Goal: Information Seeking & Learning: Learn about a topic

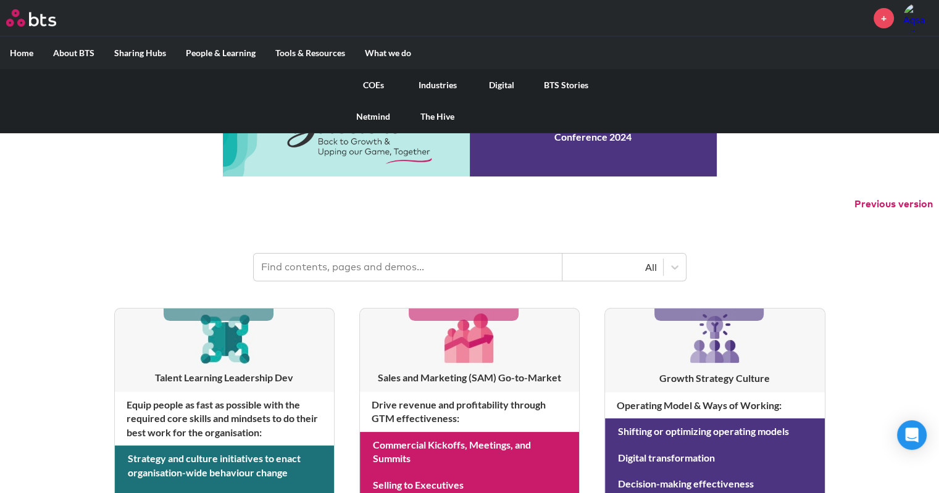
click at [370, 81] on link "COEs" at bounding box center [373, 85] width 64 height 32
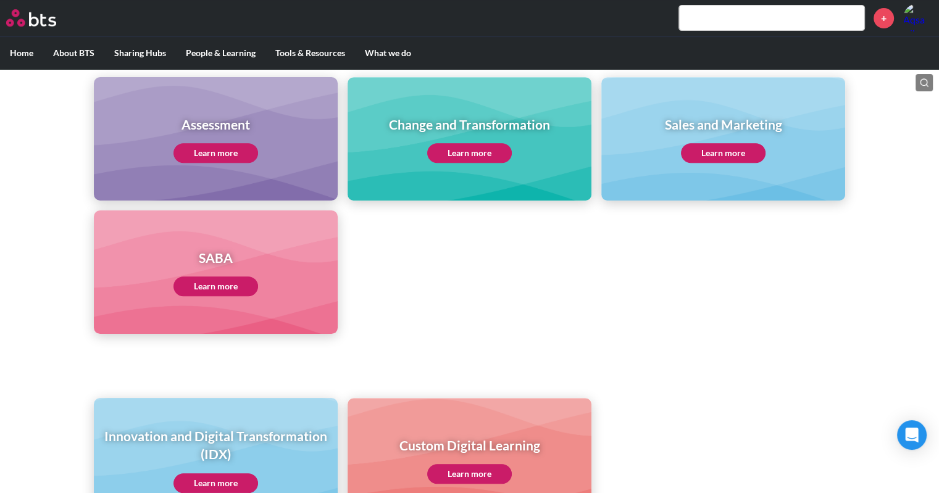
scroll to position [535, 0]
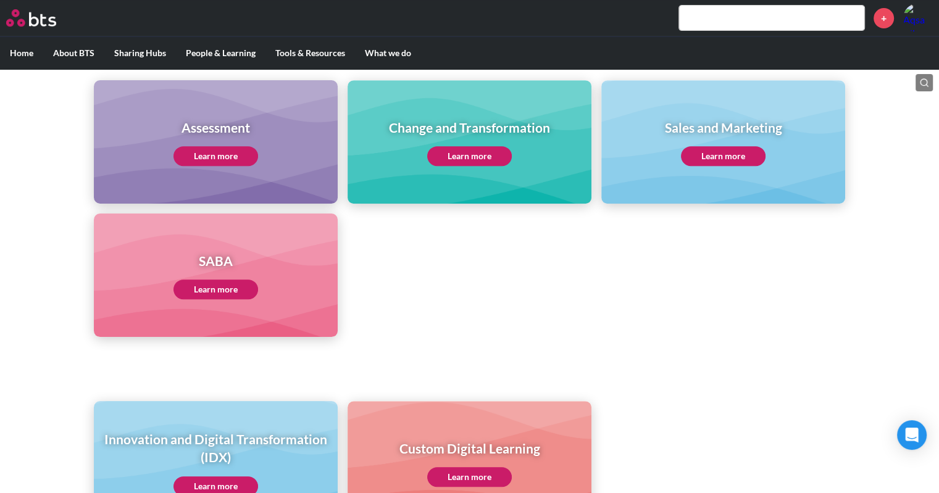
click at [228, 162] on link "Learn more" at bounding box center [216, 156] width 85 height 20
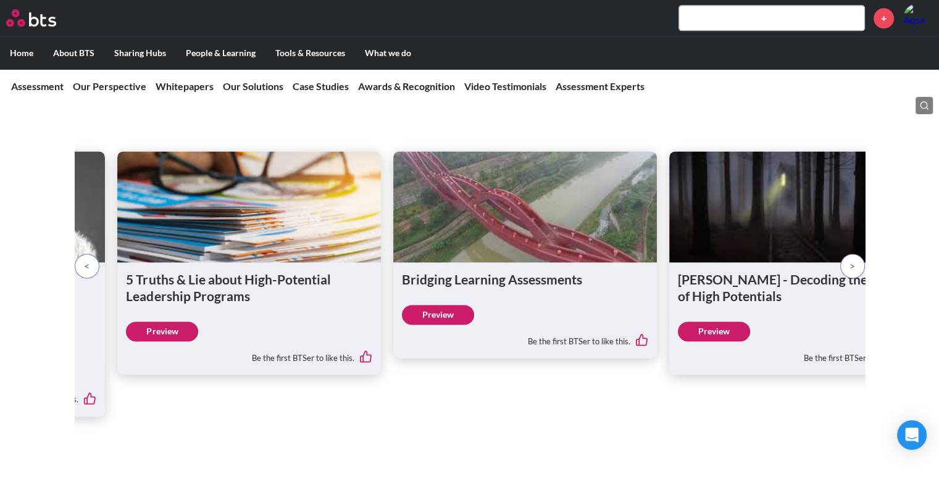
scroll to position [1717, 0]
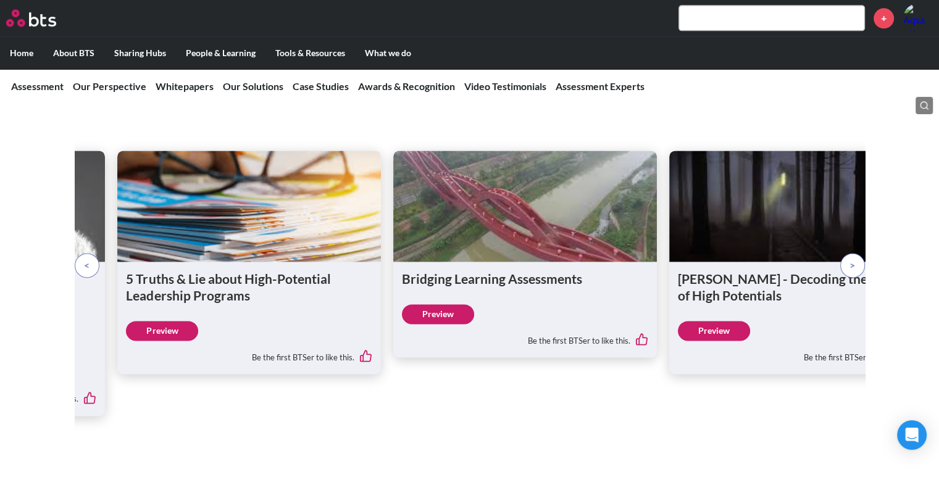
click at [79, 253] on p at bounding box center [87, 265] width 25 height 25
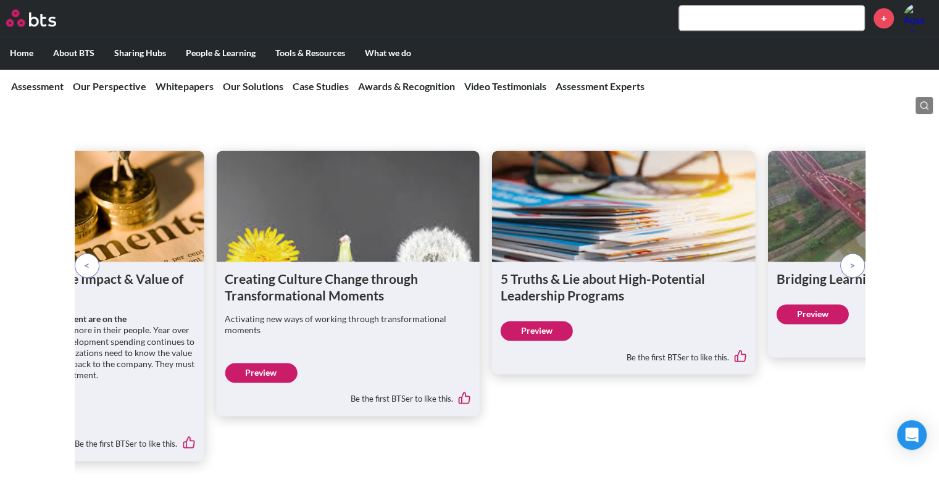
click at [79, 253] on p at bounding box center [87, 265] width 25 height 25
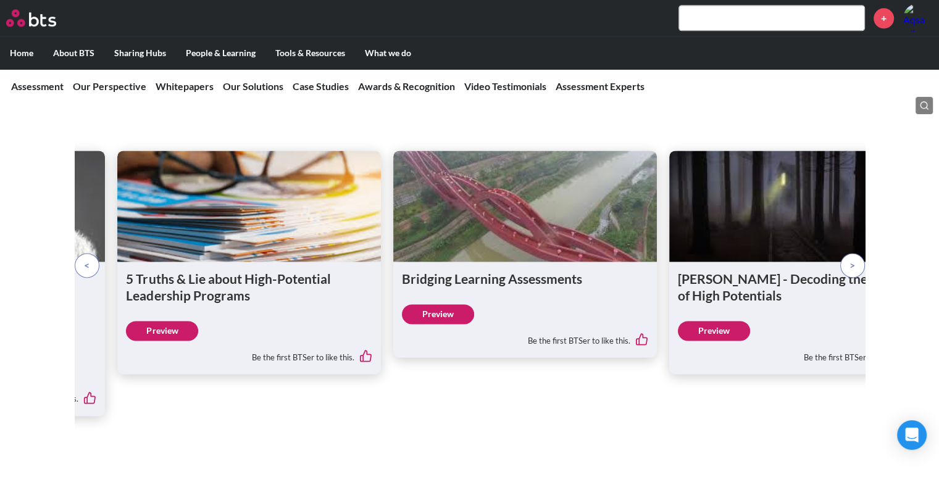
click at [79, 253] on p at bounding box center [87, 265] width 25 height 25
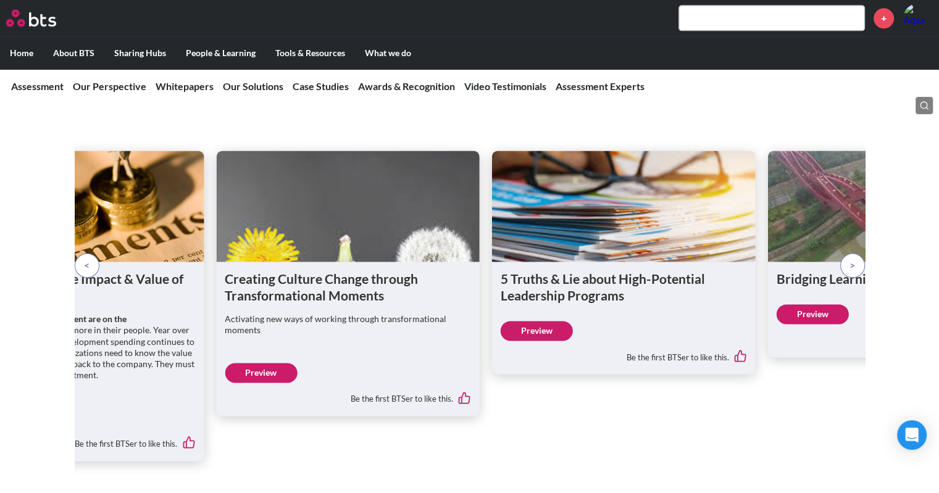
click at [79, 253] on p at bounding box center [87, 265] width 25 height 25
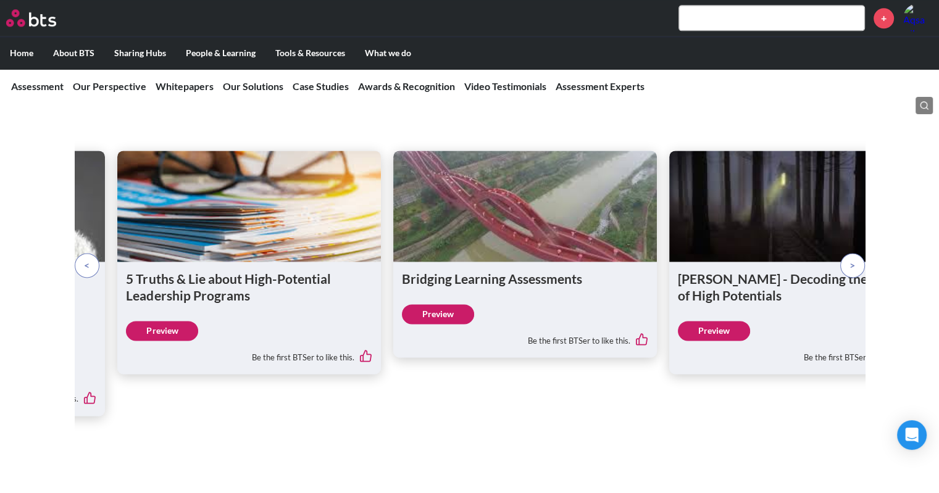
click at [447, 304] on link "Preview" at bounding box center [438, 314] width 72 height 20
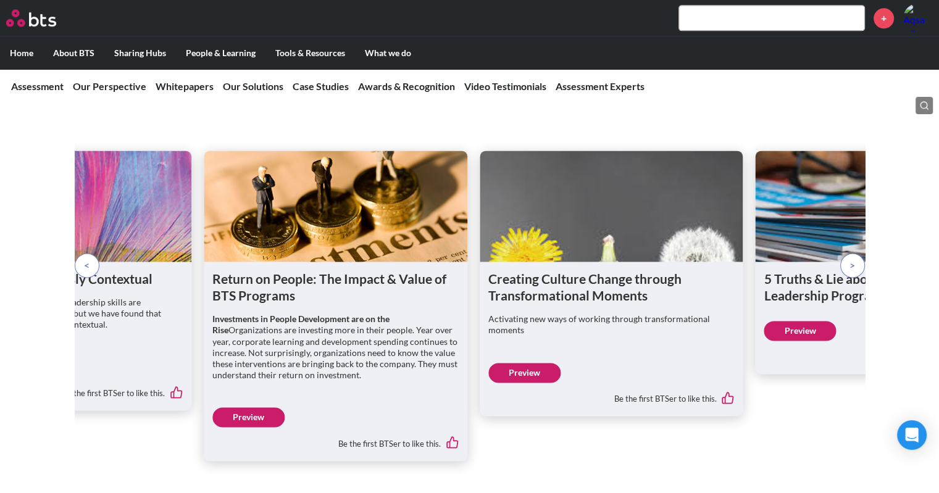
click at [513, 363] on link "Preview" at bounding box center [524, 373] width 72 height 20
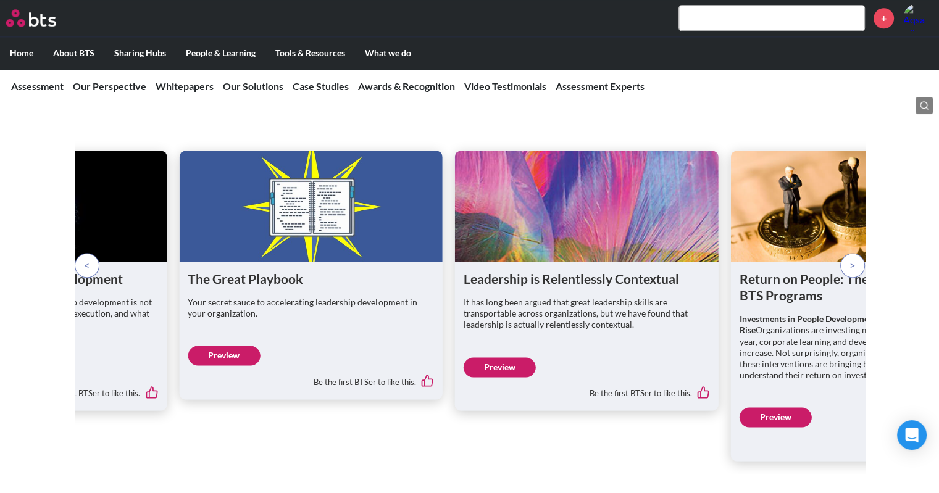
click at [862, 253] on p at bounding box center [852, 265] width 25 height 25
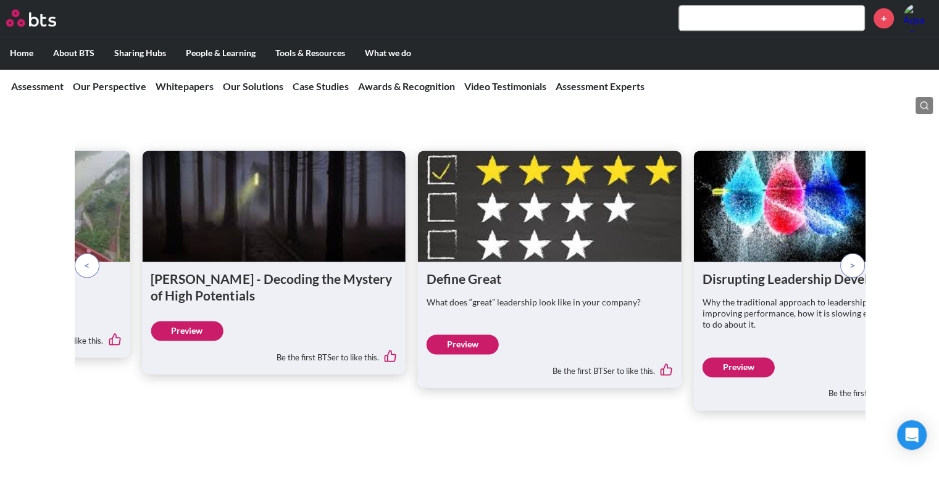
click at [850, 259] on span at bounding box center [853, 266] width 6 height 14
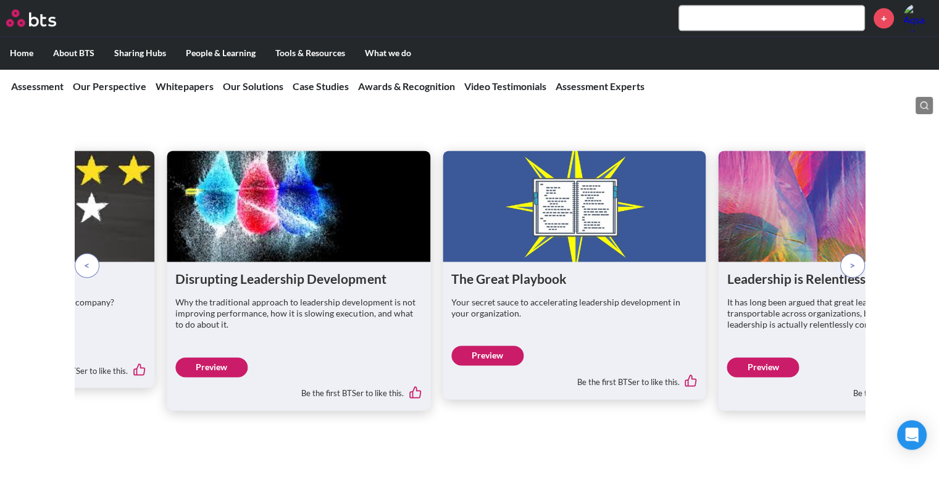
click at [850, 259] on span at bounding box center [853, 266] width 6 height 14
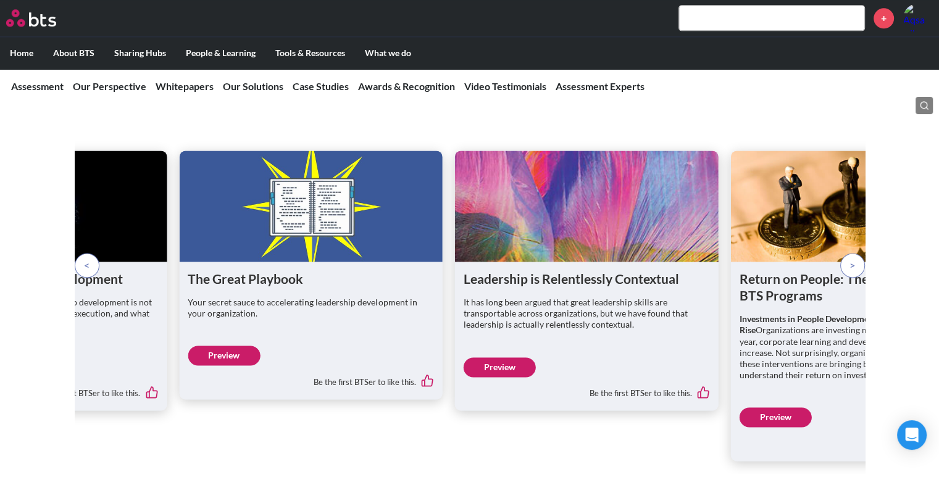
click at [850, 259] on span at bounding box center [853, 266] width 6 height 14
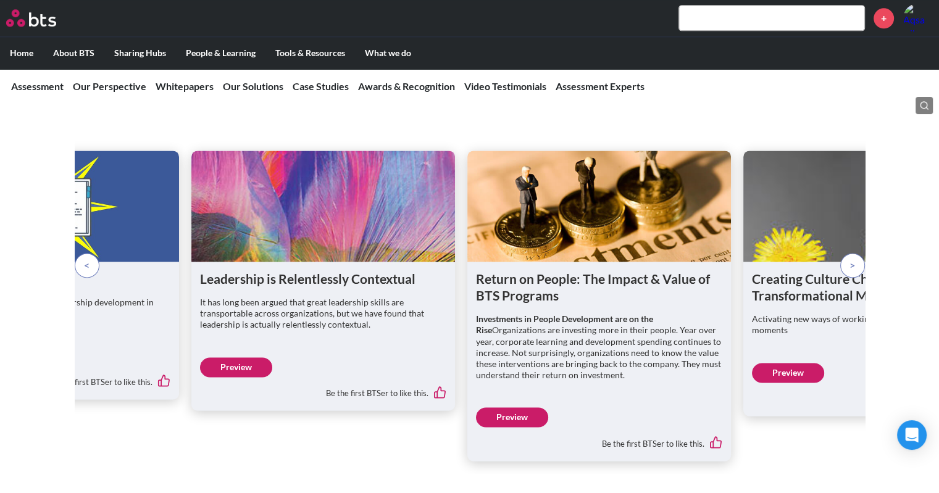
click at [850, 259] on span at bounding box center [853, 266] width 6 height 14
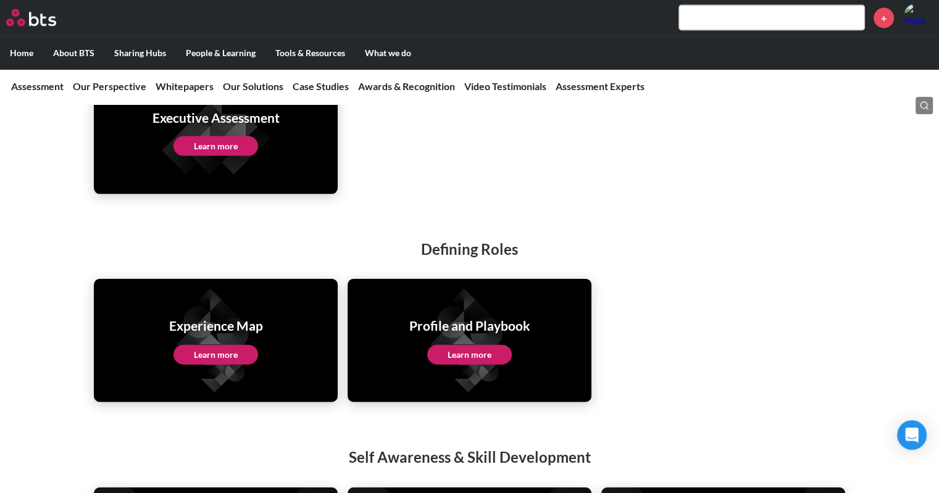
scroll to position [2665, 0]
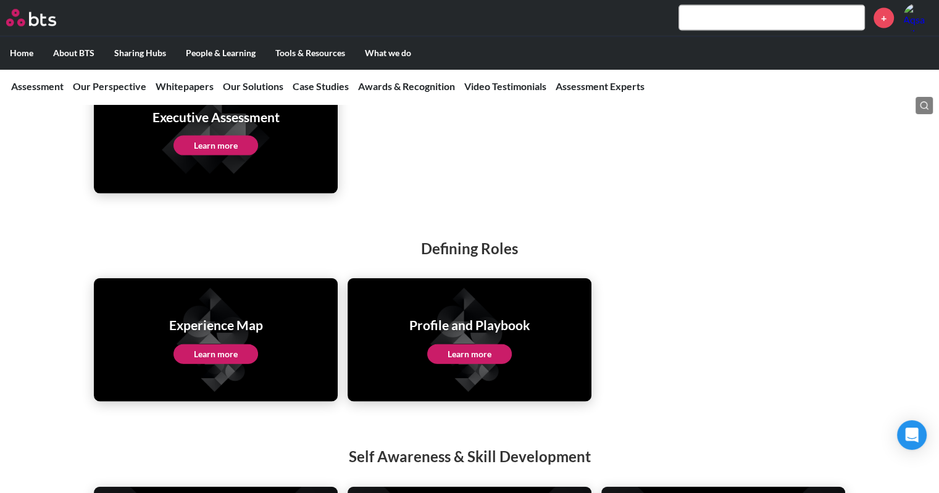
click at [484, 345] on link "Learn more" at bounding box center [469, 355] width 85 height 20
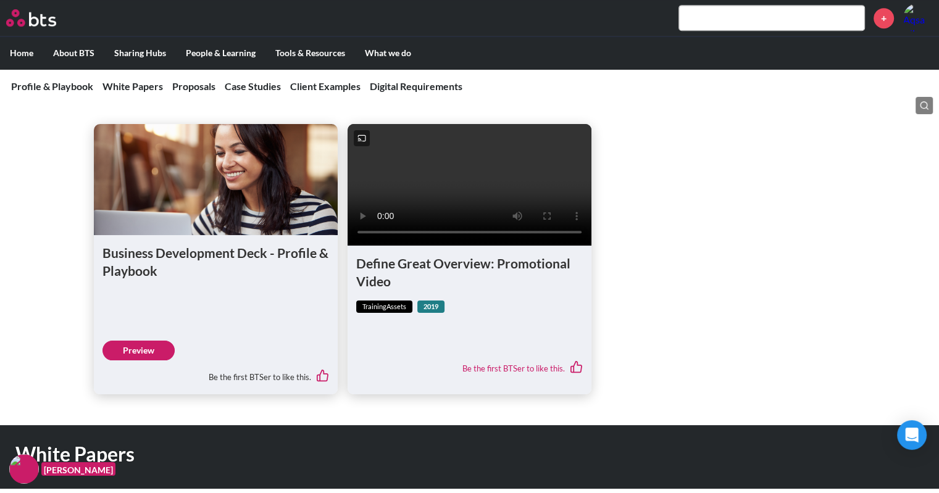
scroll to position [629, 0]
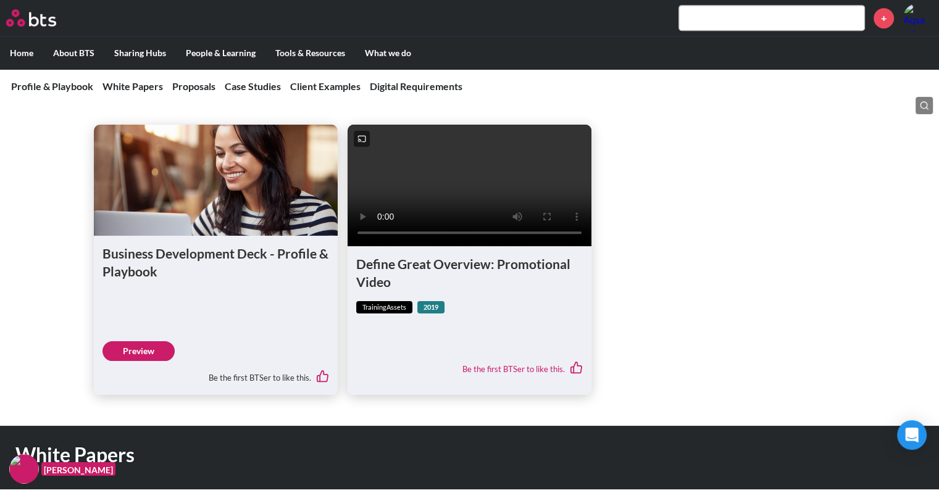
click at [430, 182] on video at bounding box center [470, 186] width 244 height 122
click at [160, 360] on link "Preview" at bounding box center [139, 351] width 72 height 20
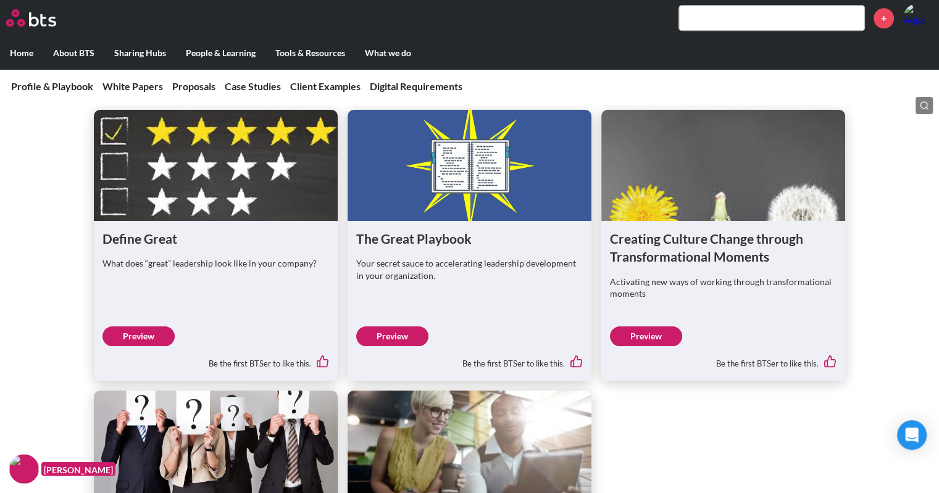
scroll to position [1066, 0]
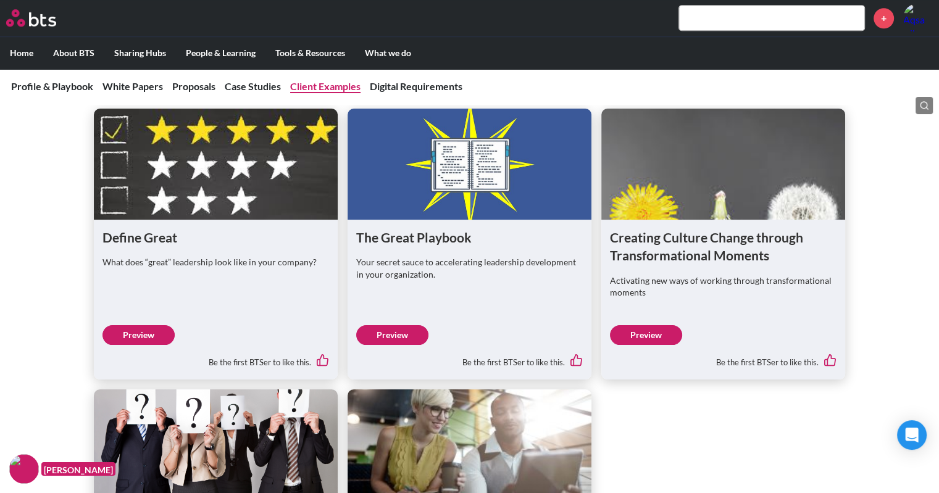
click at [316, 85] on link "Client Examples" at bounding box center [325, 86] width 70 height 12
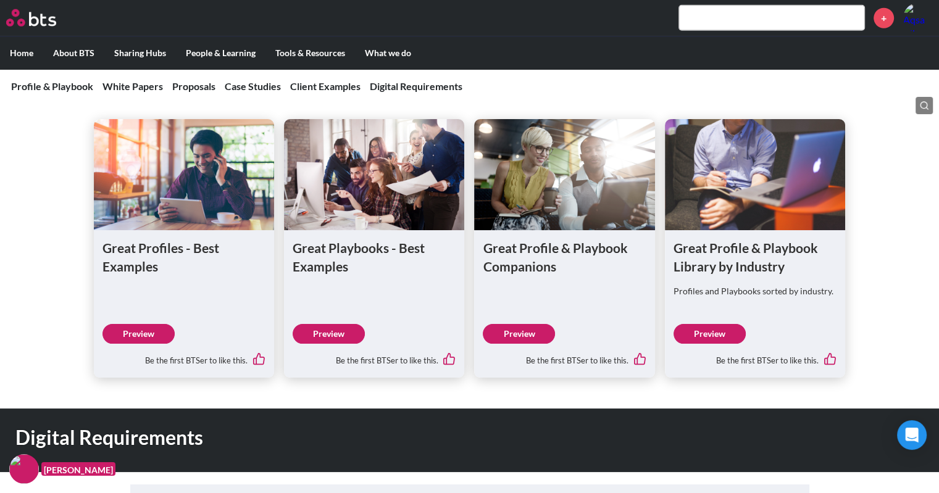
scroll to position [3302, 0]
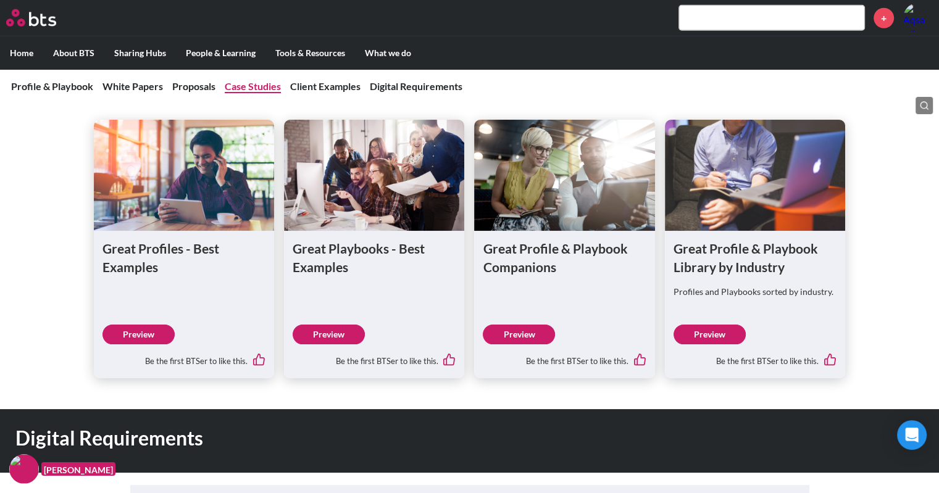
click at [266, 90] on link "Case Studies" at bounding box center [253, 86] width 56 height 12
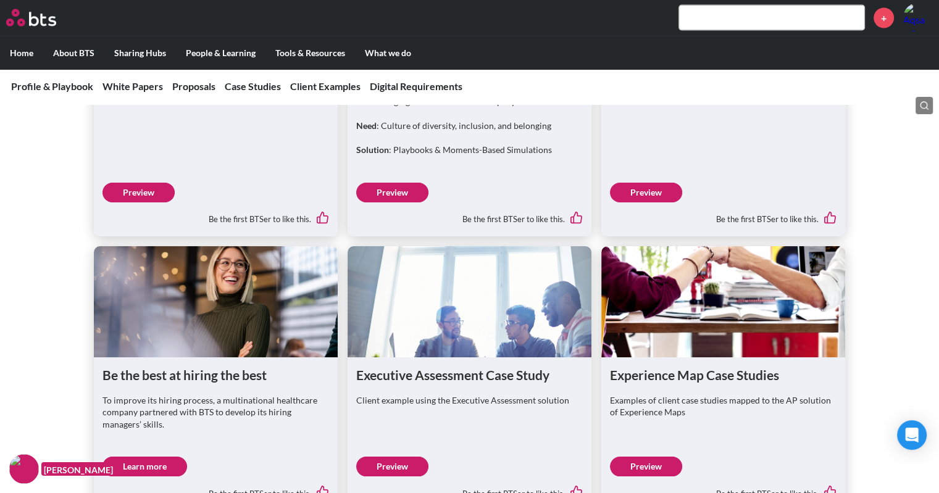
scroll to position [2466, 0]
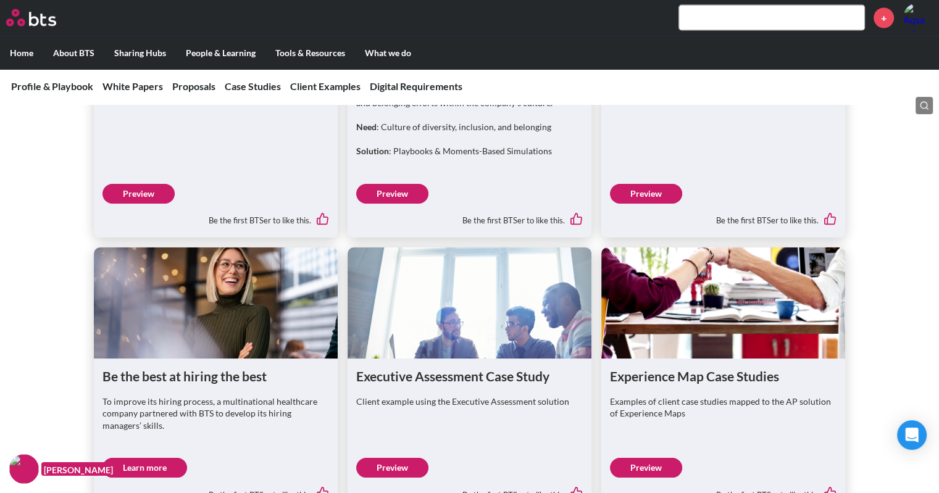
click at [621, 204] on link "Preview" at bounding box center [646, 194] width 72 height 20
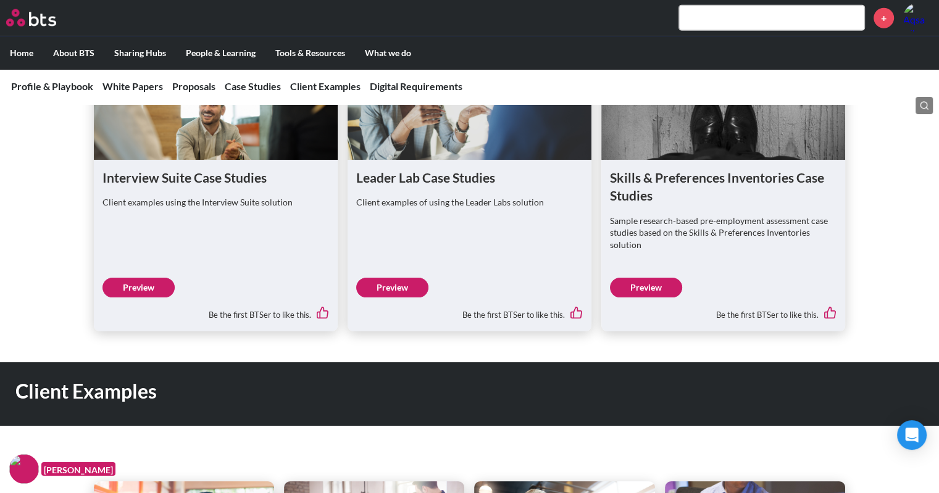
scroll to position [2940, 0]
